Goal: Information Seeking & Learning: Learn about a topic

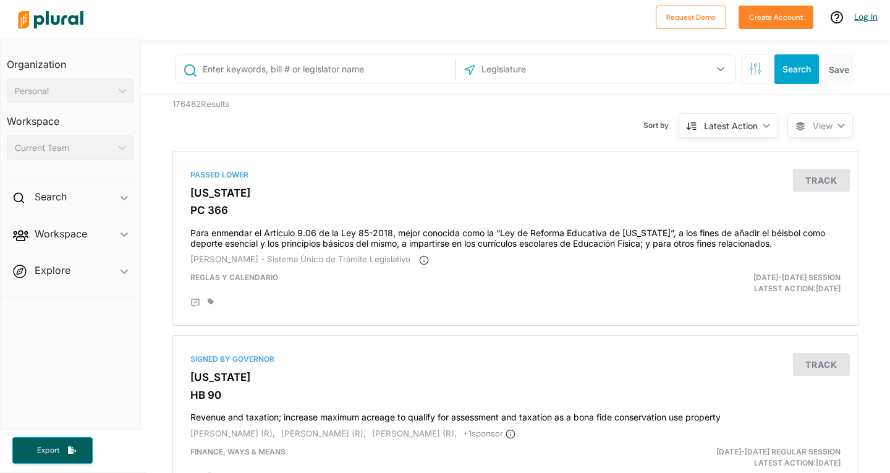
click at [867, 15] on link "Log In" at bounding box center [865, 16] width 23 height 11
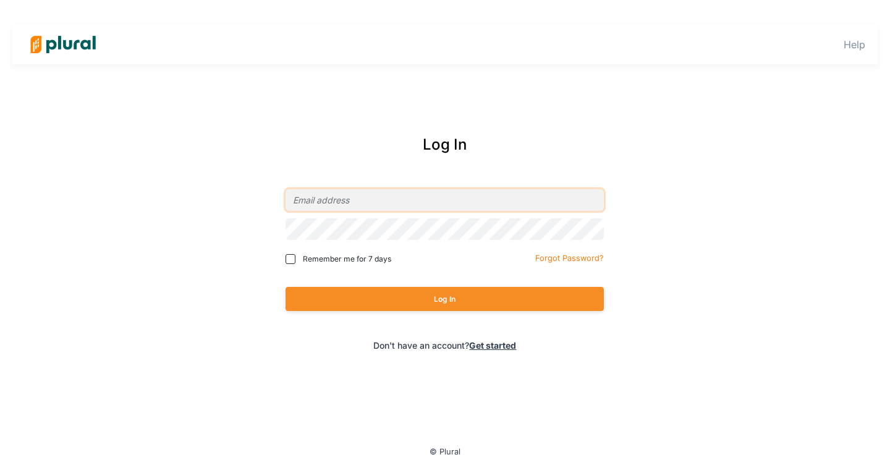
click at [388, 199] on input "email" at bounding box center [445, 200] width 318 height 22
click at [426, 197] on input "email" at bounding box center [445, 200] width 318 height 22
paste input "gdickson@elias.law"
type input "gdickson@elias.law"
click at [286, 287] on button "Log In" at bounding box center [445, 299] width 318 height 24
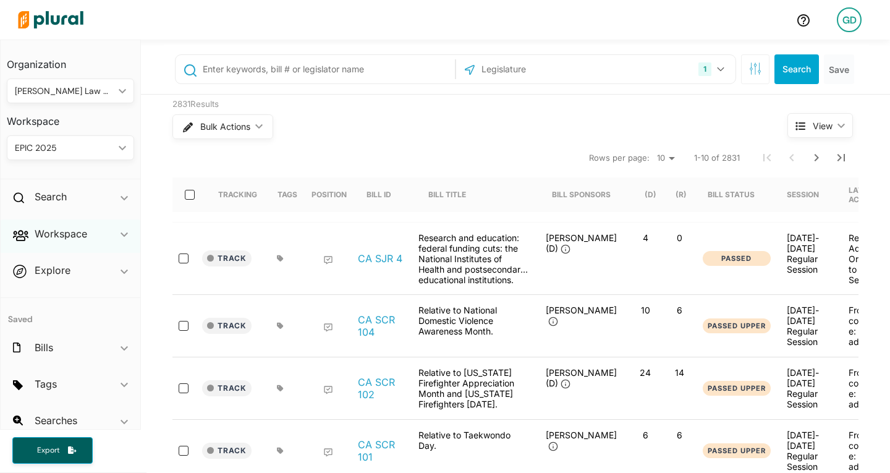
click at [93, 232] on div "Workspace ic_keyboard_arrow_down" at bounding box center [71, 235] width 140 height 33
click at [75, 307] on h4 "Saved Searches" at bounding box center [73, 312] width 109 height 12
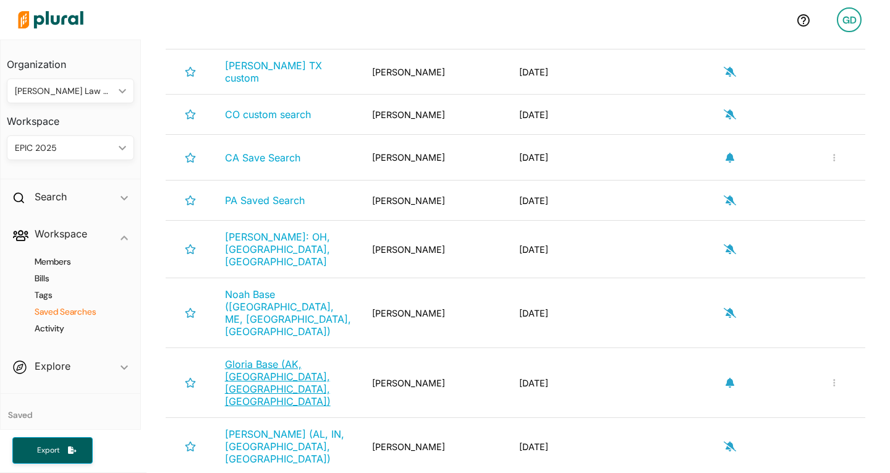
scroll to position [783, 0]
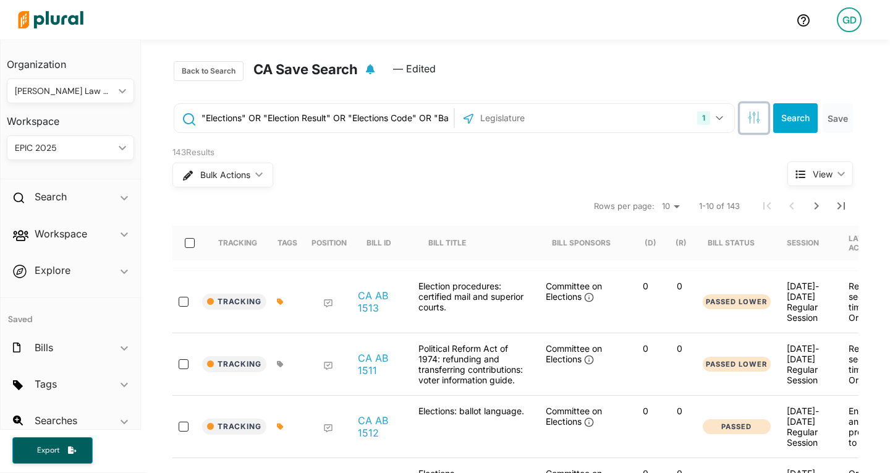
click at [758, 105] on button "button" at bounding box center [754, 118] width 28 height 30
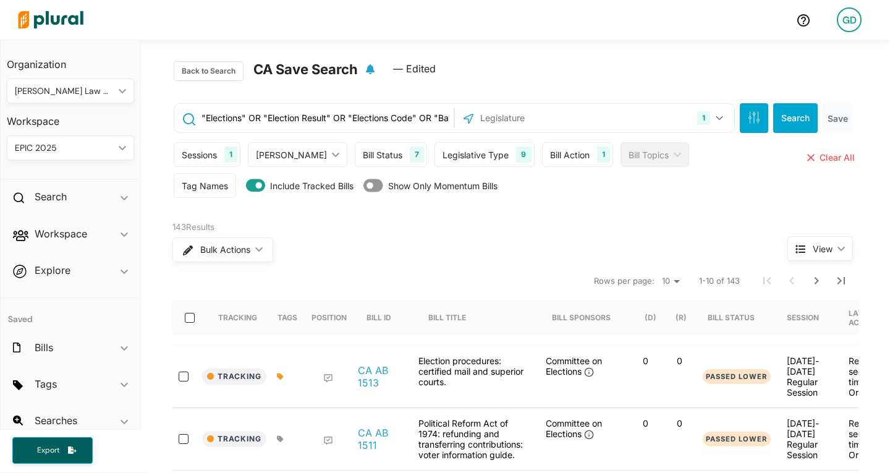
click at [542, 158] on div "Bill Action 1" at bounding box center [577, 154] width 71 height 25
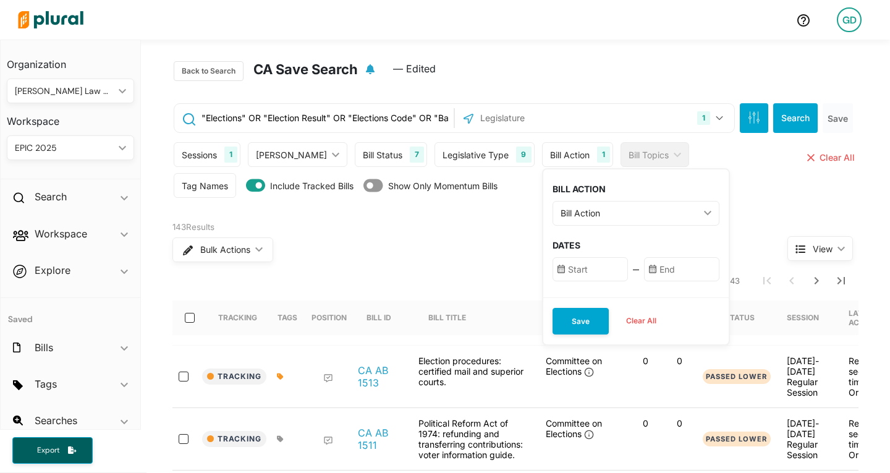
click at [553, 269] on input "text" at bounding box center [590, 269] width 75 height 24
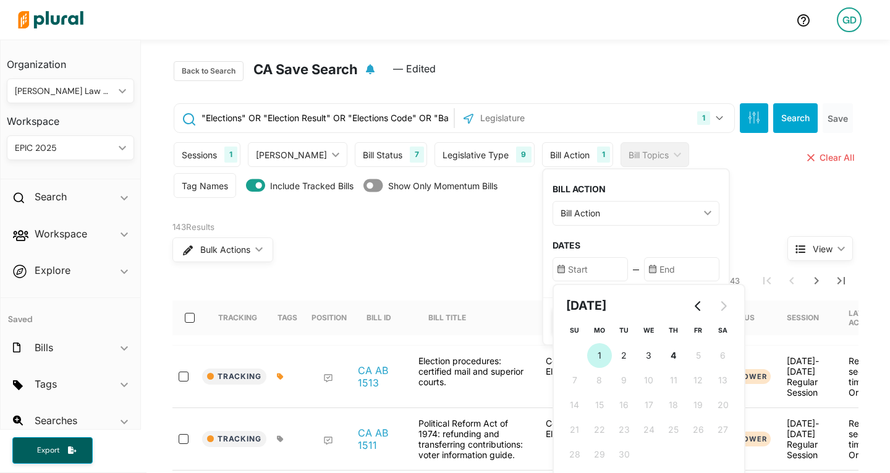
click at [598, 357] on span "1" at bounding box center [600, 355] width 4 height 13
type input "9/1/2025"
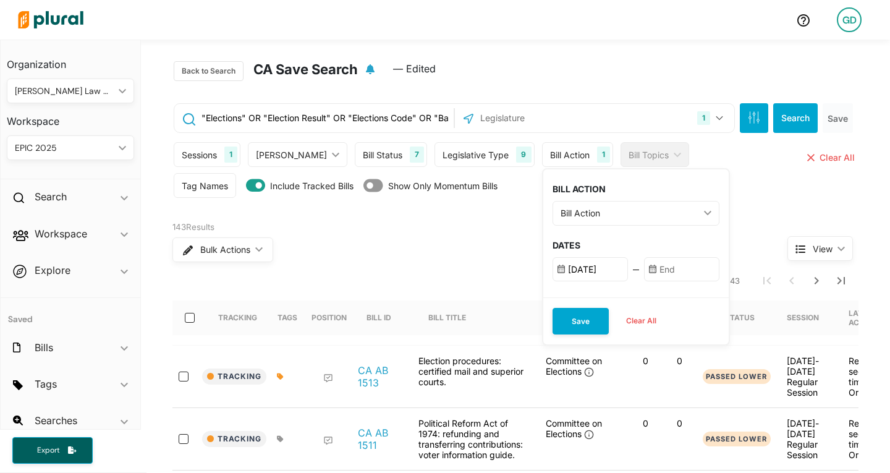
click at [644, 277] on input "text" at bounding box center [681, 269] width 75 height 24
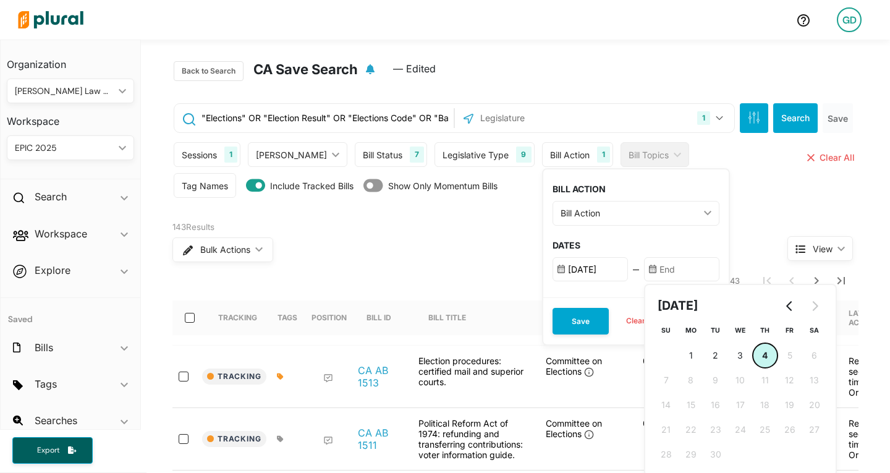
click at [753, 353] on button "4 4th September (Thursday)" at bounding box center [765, 355] width 25 height 25
type input "9/4/2025"
click at [571, 268] on input "9/1/2025" at bounding box center [590, 269] width 75 height 24
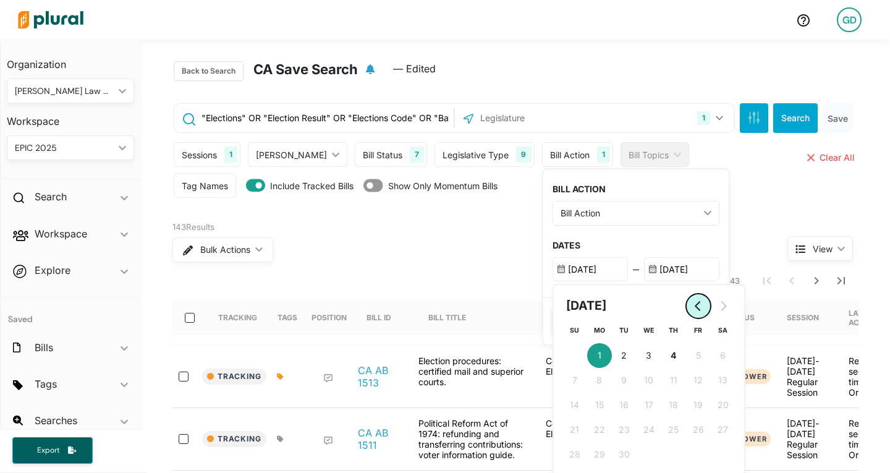
click at [694, 301] on icon "Go to previous month" at bounding box center [699, 306] width 10 height 10
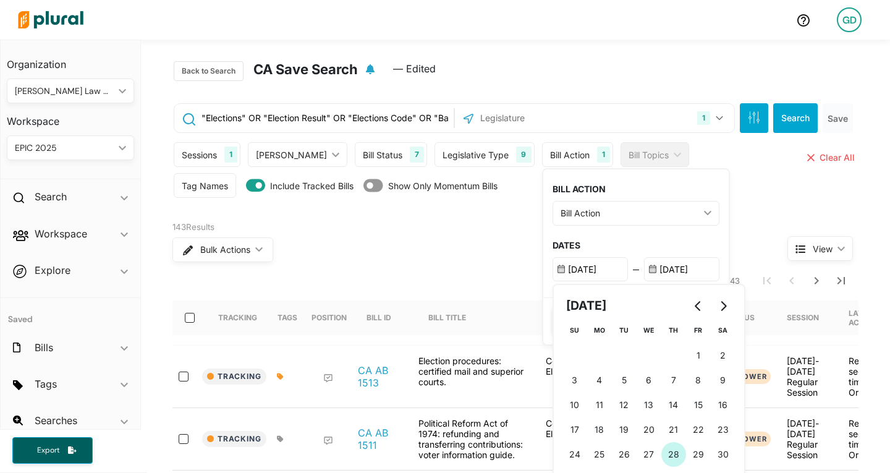
click at [668, 451] on span "28" at bounding box center [673, 454] width 11 height 13
type input "8/28/2025"
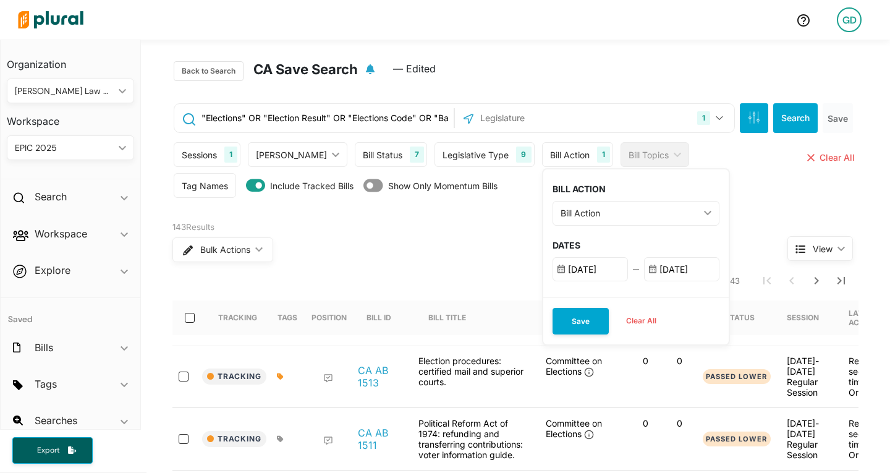
click at [606, 233] on div "BILL ACTION Bill Action ic_keyboard_arrow_down First Action Latest Action Any A…" at bounding box center [635, 233] width 185 height 128
click at [553, 311] on button "Save" at bounding box center [581, 321] width 56 height 27
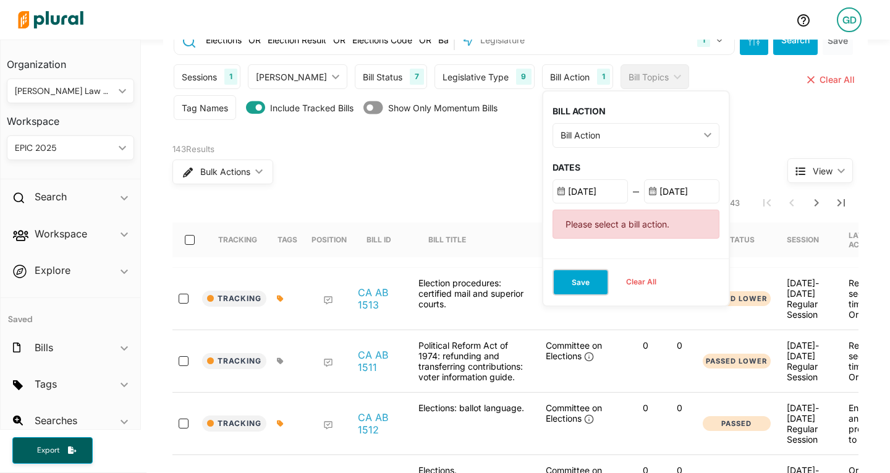
scroll to position [79, 0]
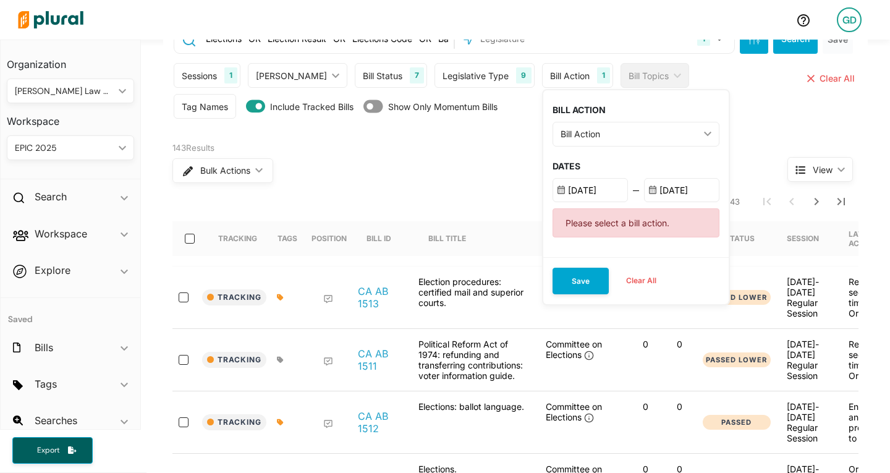
click at [593, 134] on div "Bill Action" at bounding box center [630, 133] width 138 height 13
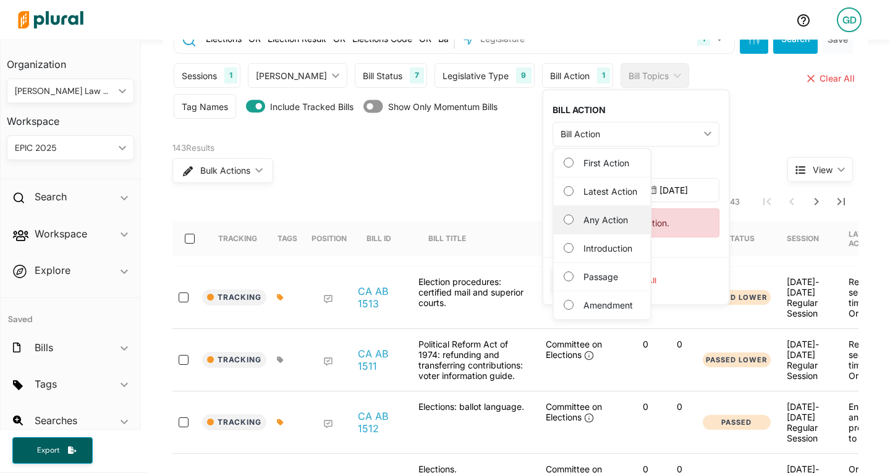
click at [584, 221] on label "Any Action" at bounding box center [611, 219] width 54 height 13
click at [571, 221] on Action "Any Action" at bounding box center [569, 220] width 10 height 10
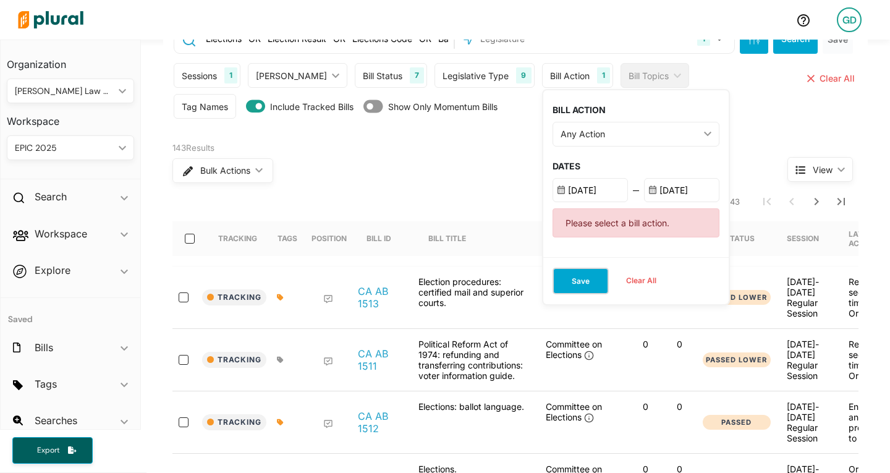
click at [553, 279] on button "Save" at bounding box center [581, 281] width 56 height 27
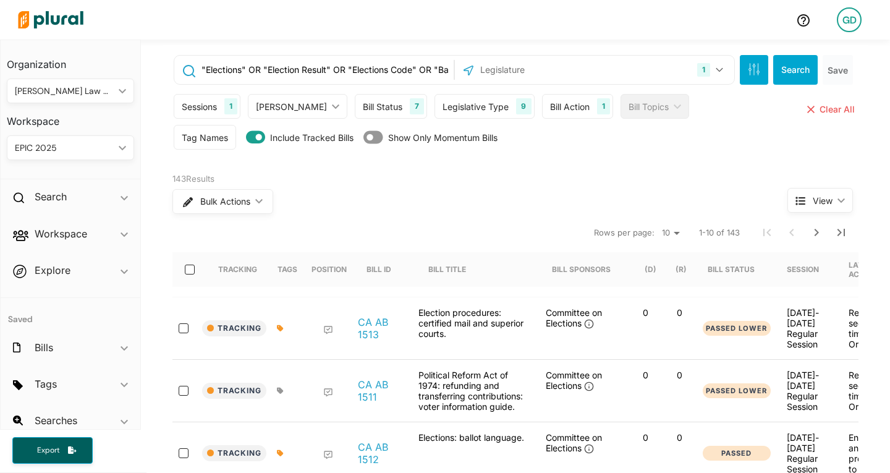
scroll to position [46, 0]
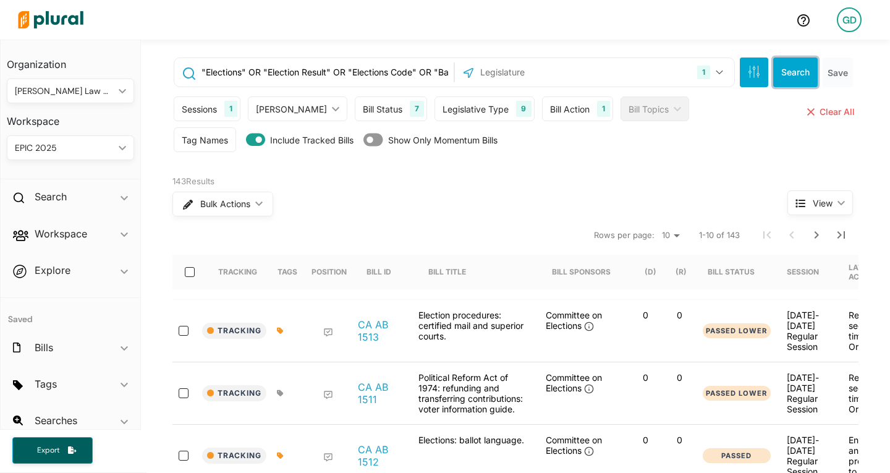
click at [795, 70] on button "Search" at bounding box center [795, 72] width 45 height 30
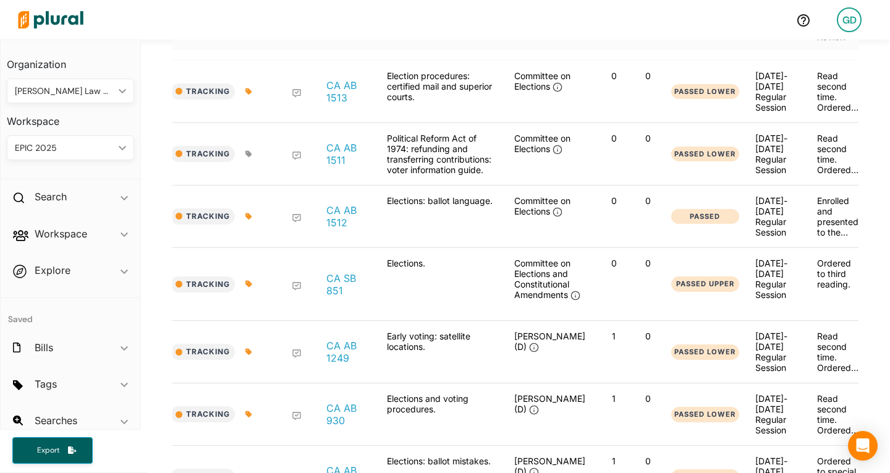
scroll to position [0, 29]
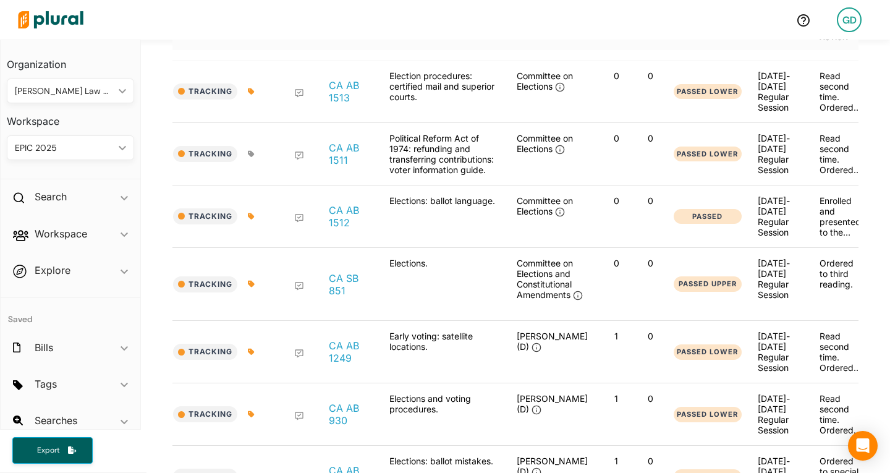
click at [677, 15] on div at bounding box center [399, 19] width 774 height 43
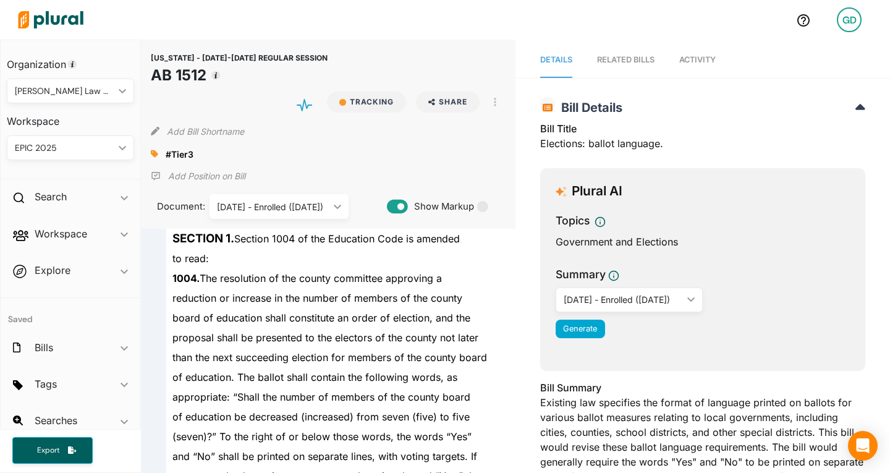
click at [685, 66] on link "Activity" at bounding box center [697, 60] width 36 height 35
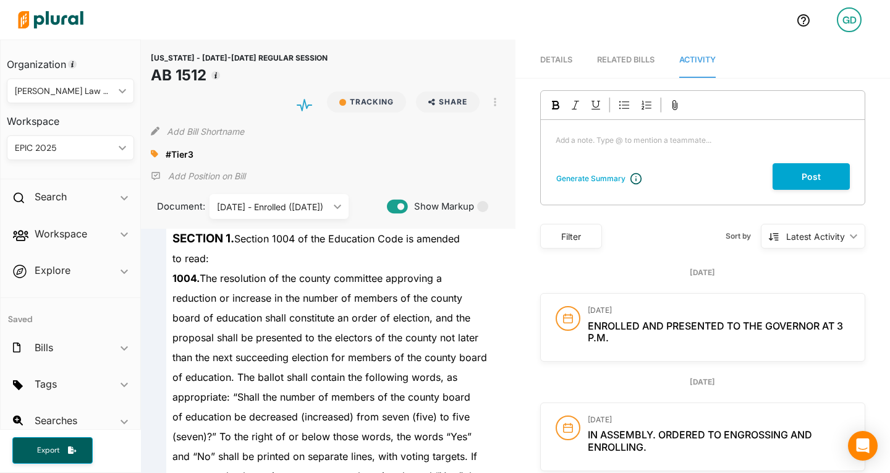
click at [577, 230] on div "Filter" at bounding box center [571, 236] width 62 height 25
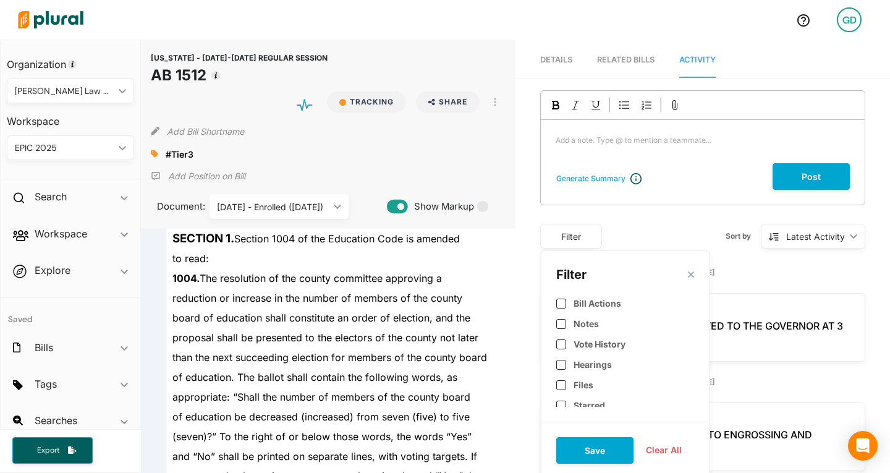
scroll to position [127, 0]
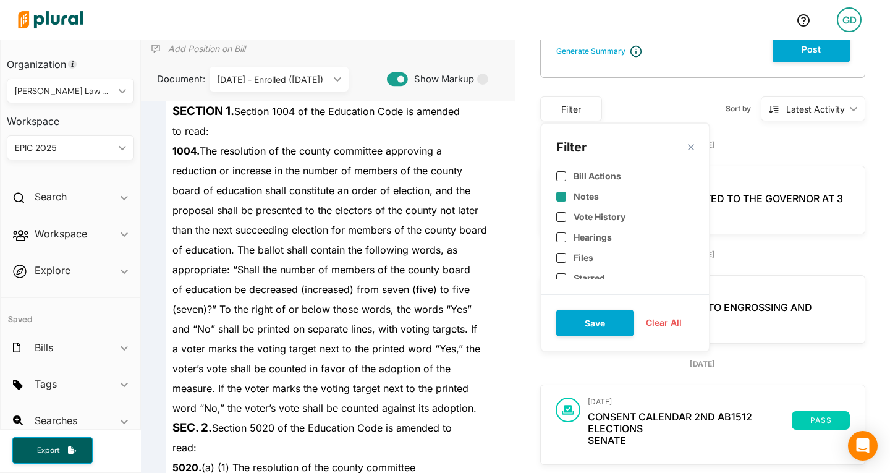
click at [582, 202] on label "Notes" at bounding box center [586, 196] width 25 height 11
checkbox input "true"
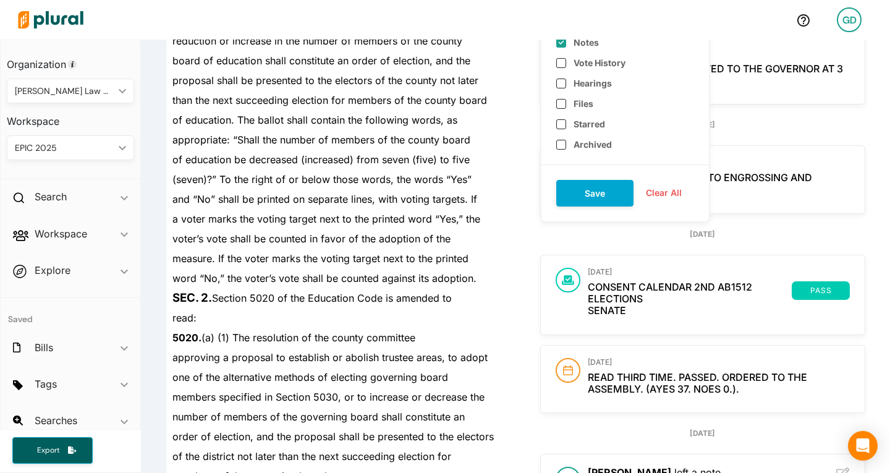
scroll to position [258, 0]
click at [598, 181] on button "Save" at bounding box center [594, 192] width 77 height 27
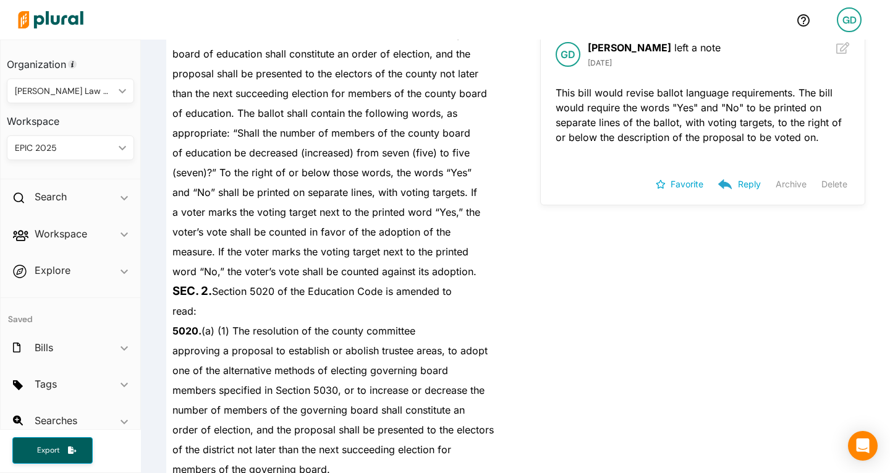
scroll to position [265, 0]
click at [594, 143] on p "This bill would revise ballot language requirements. The bill would require the…" at bounding box center [703, 114] width 294 height 59
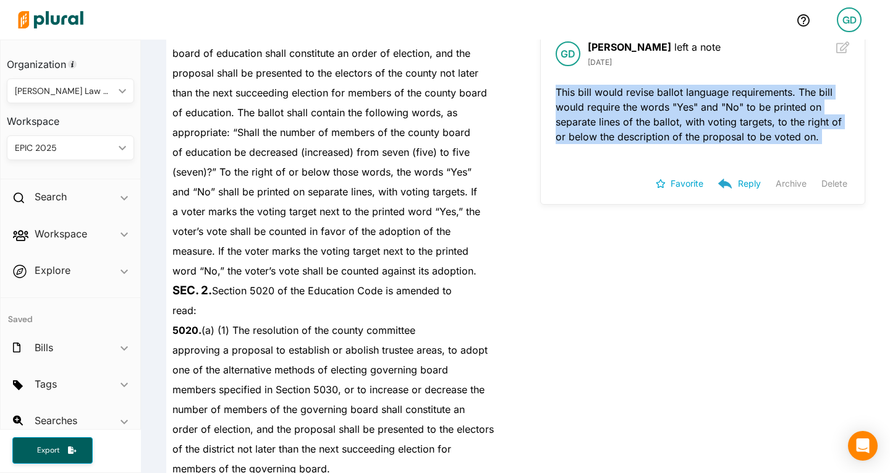
click at [594, 143] on p "This bill would revise ballot language requirements. The bill would require the…" at bounding box center [703, 114] width 294 height 59
copy div "This bill would revise ballot language requirements. The bill would require the…"
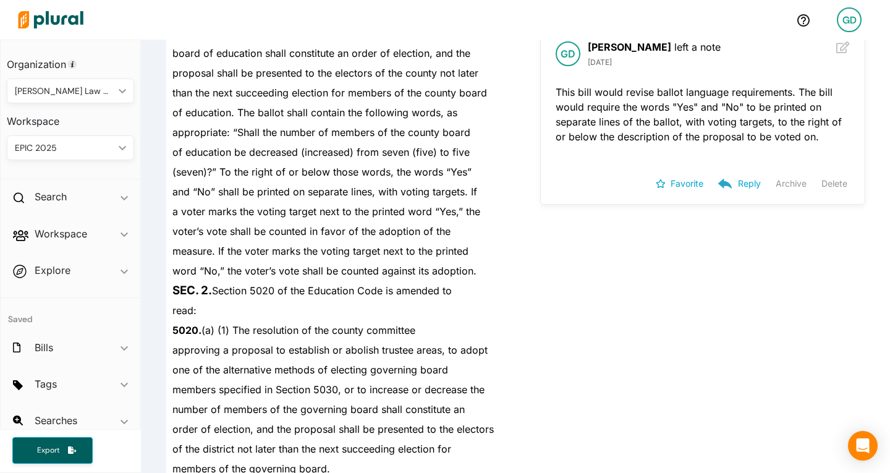
click at [368, 248] on span "measure. If the voter marks the voting target next to the printed" at bounding box center [320, 251] width 296 height 12
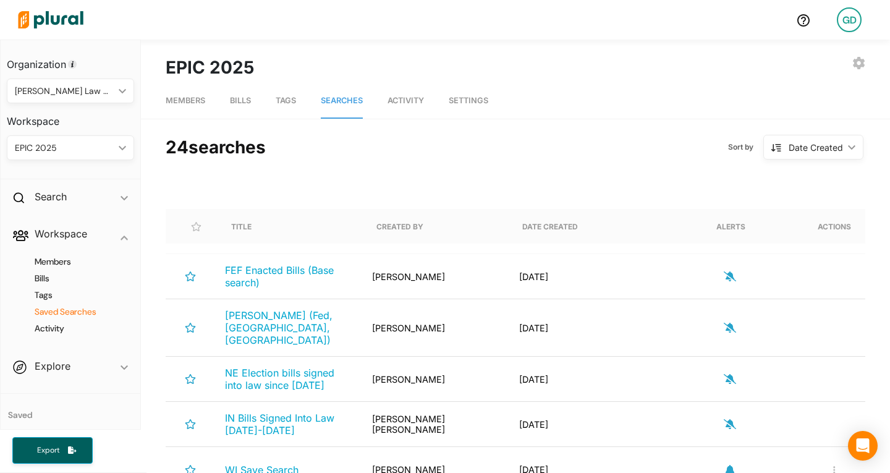
scroll to position [783, 0]
